Goal: Task Accomplishment & Management: Use online tool/utility

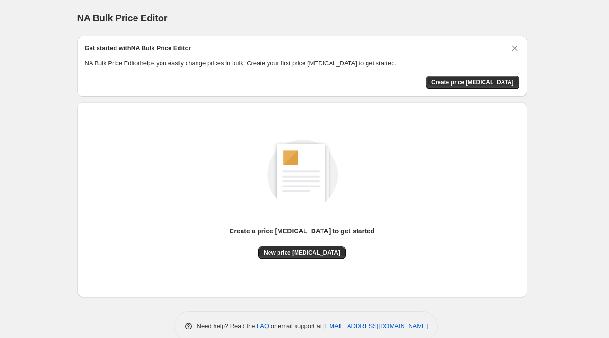
click at [304, 245] on div "Create a price [MEDICAL_DATA] to get started" at bounding box center [301, 236] width 145 height 20
click at [309, 250] on span "New price [MEDICAL_DATA]" at bounding box center [302, 253] width 76 height 8
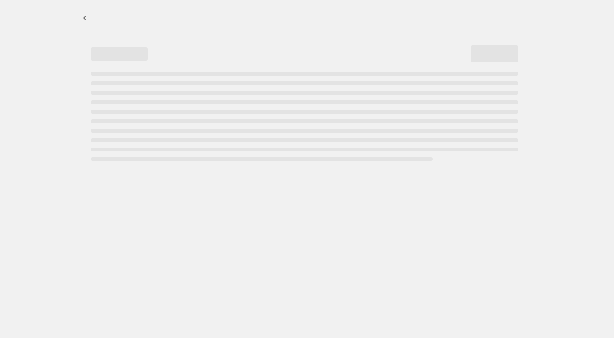
select select "percentage"
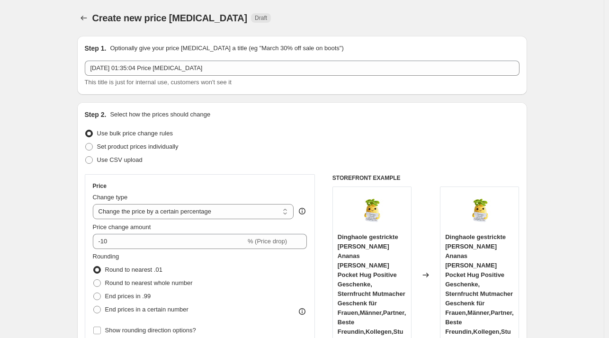
click at [178, 232] on div "Price change amount -10 % (Price drop)" at bounding box center [200, 236] width 215 height 27
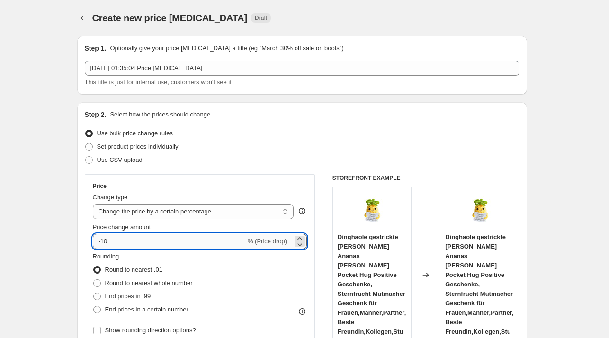
click at [178, 245] on input "-10" at bounding box center [169, 241] width 153 height 15
type input "-1"
type input "-3"
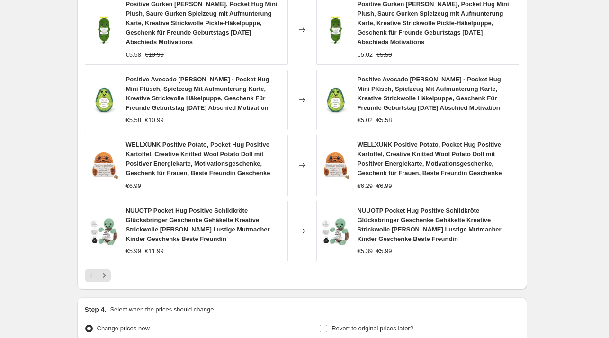
scroll to position [718, 0]
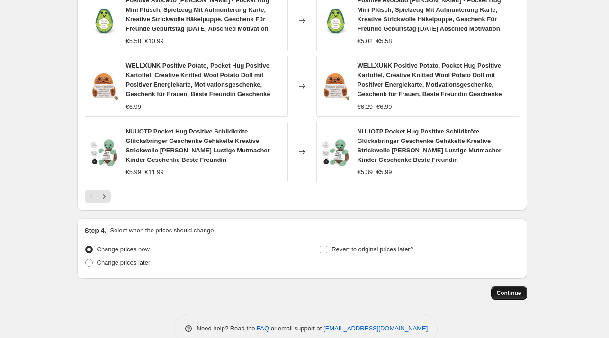
type input "-27"
click at [505, 289] on span "Continue" at bounding box center [509, 293] width 25 height 8
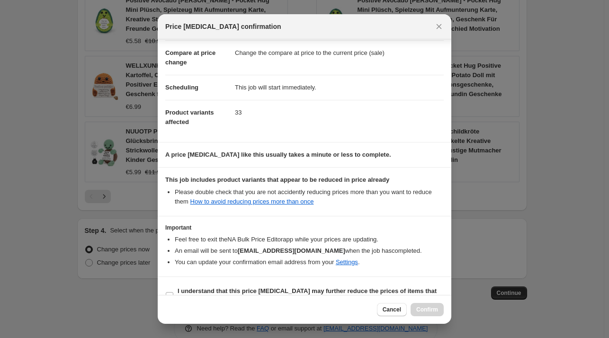
scroll to position [60, 0]
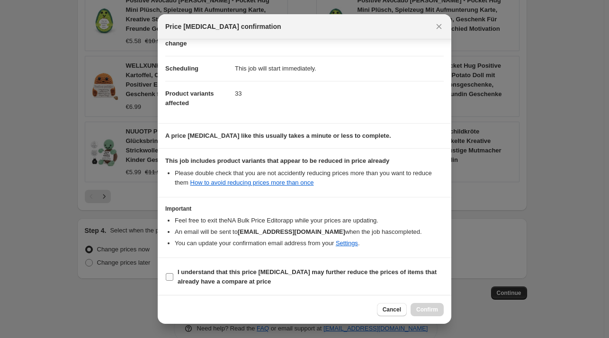
click at [222, 273] on b "I understand that this price [MEDICAL_DATA] may further reduce the prices of it…" at bounding box center [307, 277] width 259 height 17
click at [173, 273] on input "I understand that this price [MEDICAL_DATA] may further reduce the prices of it…" at bounding box center [170, 277] width 8 height 8
checkbox input "true"
drag, startPoint x: 428, startPoint y: 294, endPoint x: 433, endPoint y: 304, distance: 11.5
click at [428, 294] on section "I understand that this price [MEDICAL_DATA] may further reduce the prices of it…" at bounding box center [305, 277] width 294 height 38
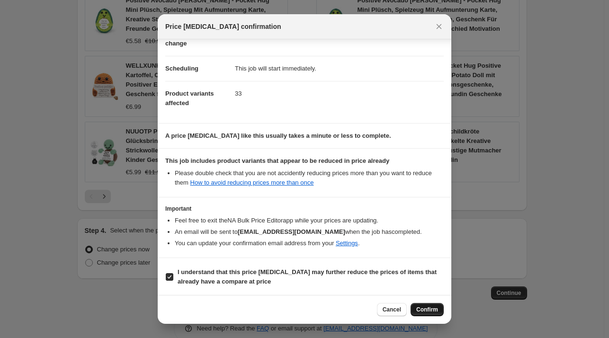
click at [433, 311] on span "Confirm" at bounding box center [427, 310] width 22 height 8
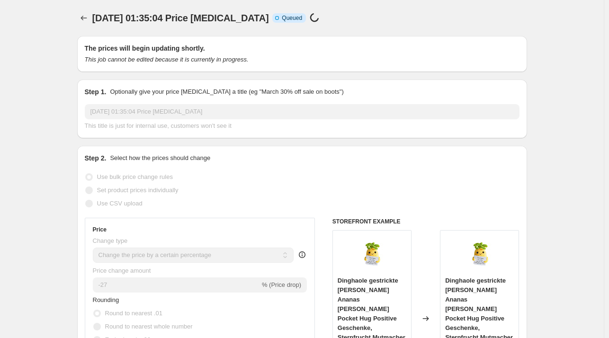
scroll to position [718, 0]
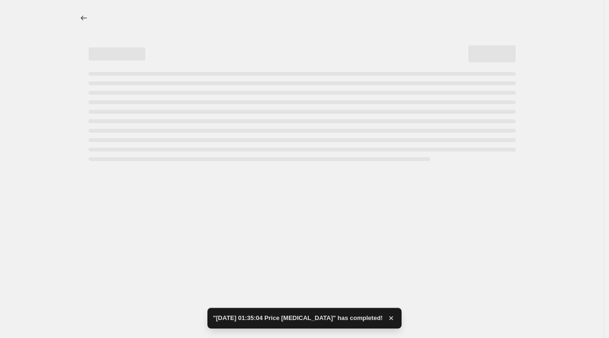
select select "percentage"
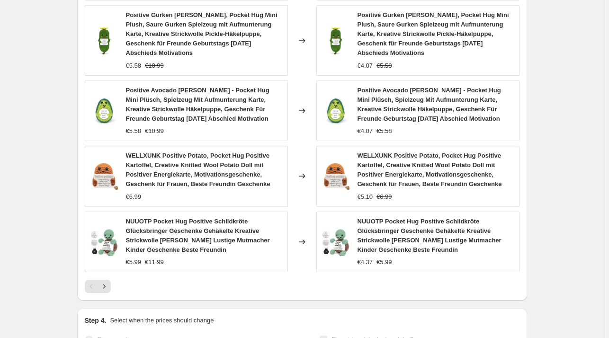
scroll to position [0, 0]
